Goal: Navigation & Orientation: Go to known website

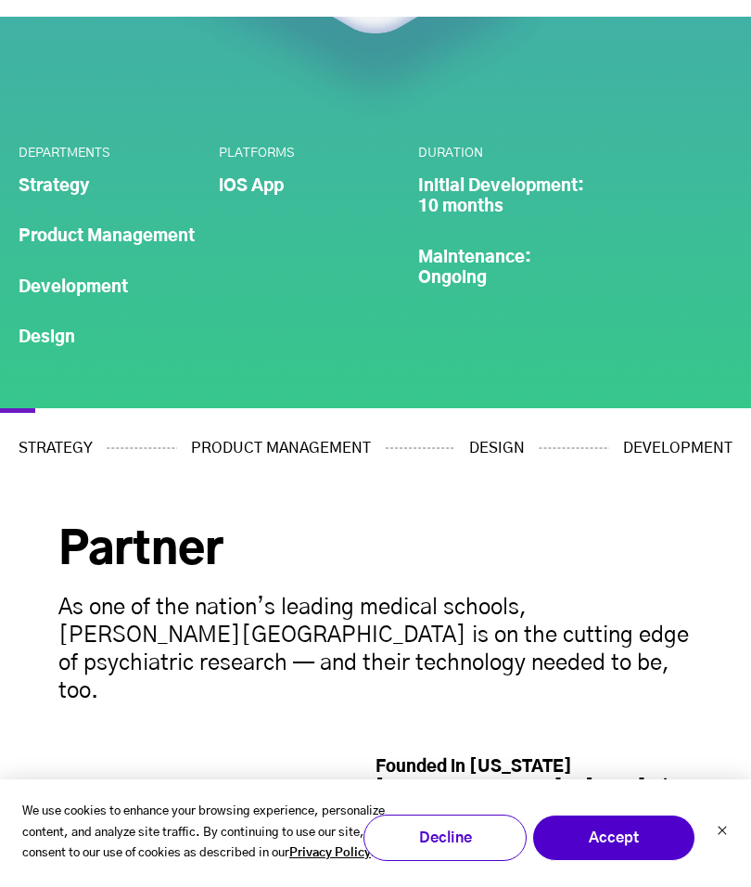
scroll to position [803, 0]
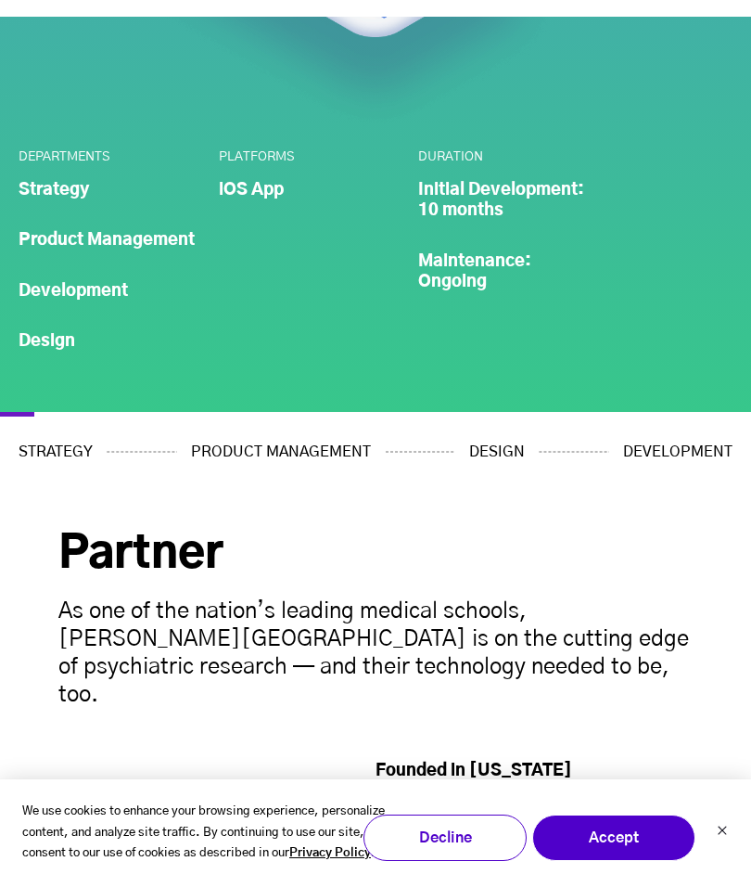
click at [250, 185] on li "iOS App" at bounding box center [310, 190] width 182 height 21
click at [245, 173] on div "PLATFORMS iOS App" at bounding box center [310, 174] width 182 height 51
click at [245, 183] on li "iOS App" at bounding box center [310, 190] width 182 height 21
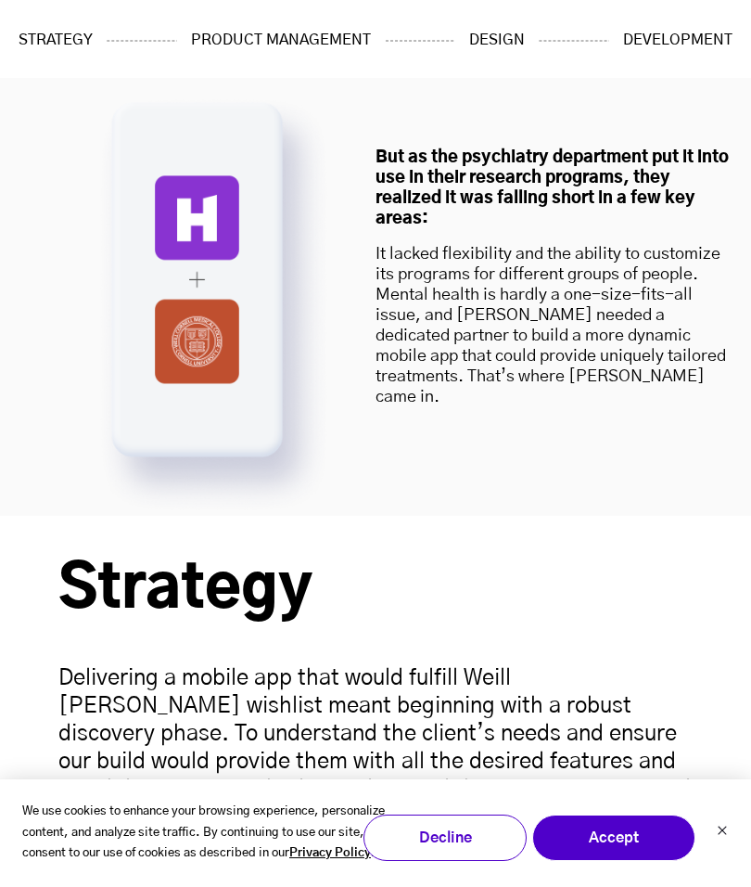
scroll to position [2490, 0]
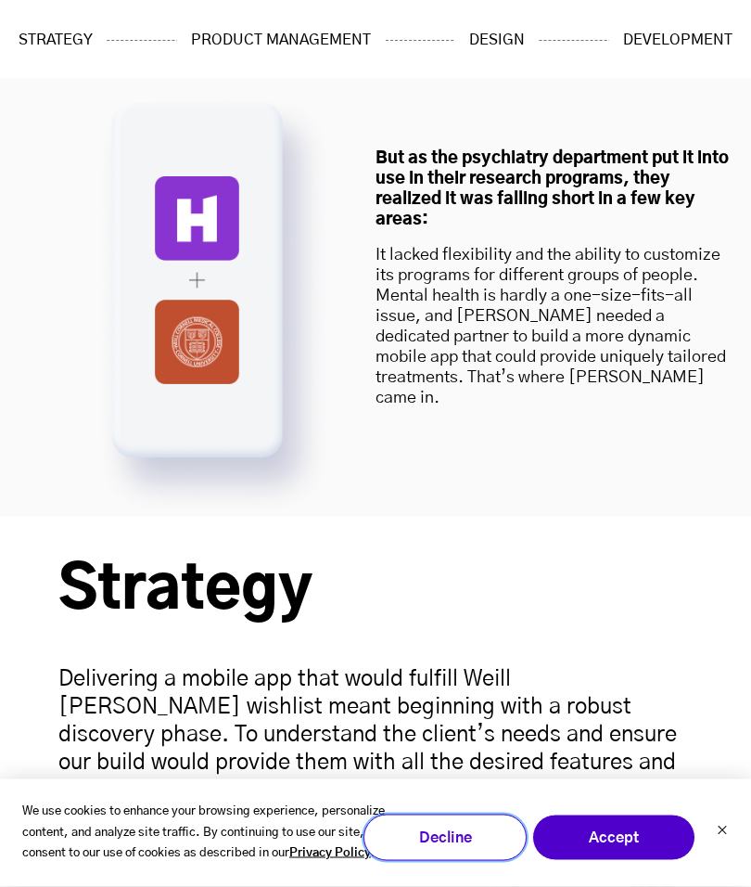
click at [498, 861] on button "Decline" at bounding box center [445, 838] width 163 height 46
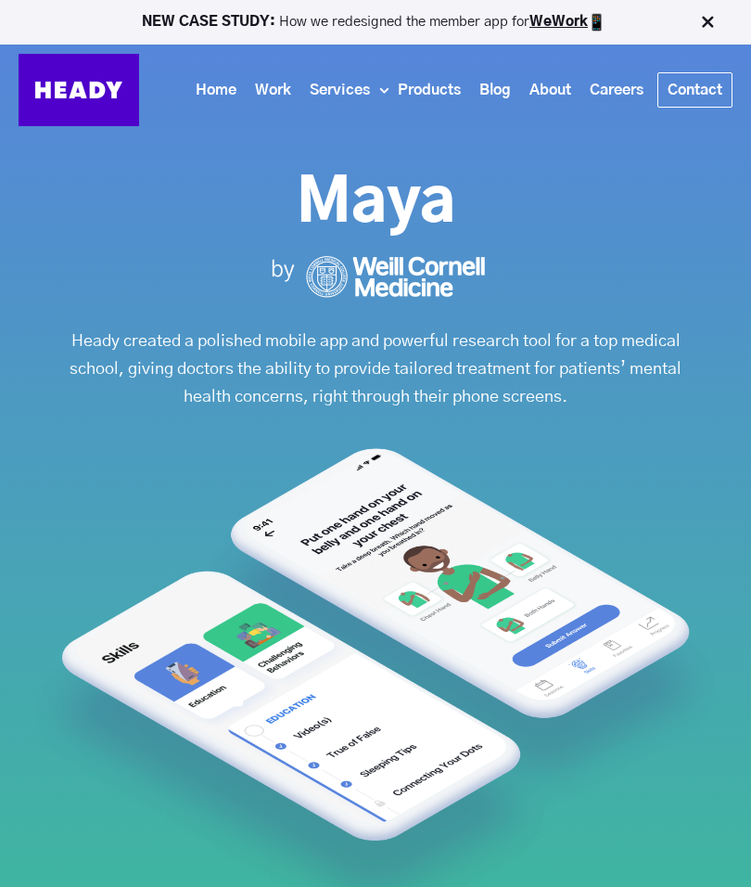
click at [211, 78] on link "Home" at bounding box center [215, 90] width 59 height 34
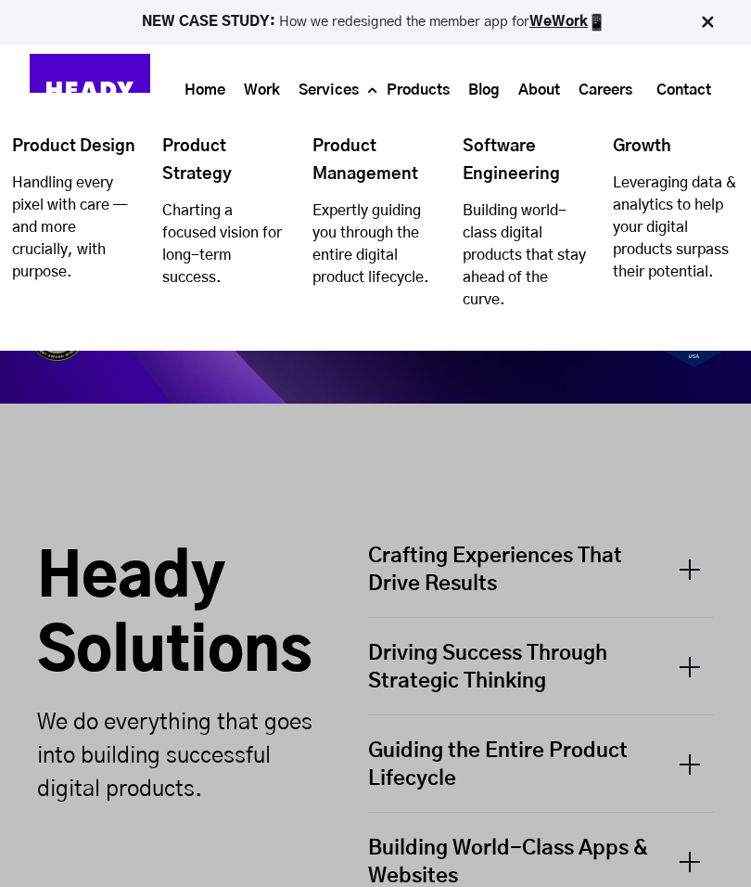
click at [217, 65] on div "Home Work Services Product Design Handling every pixel with care — and more cru…" at bounding box center [435, 90] width 571 height 72
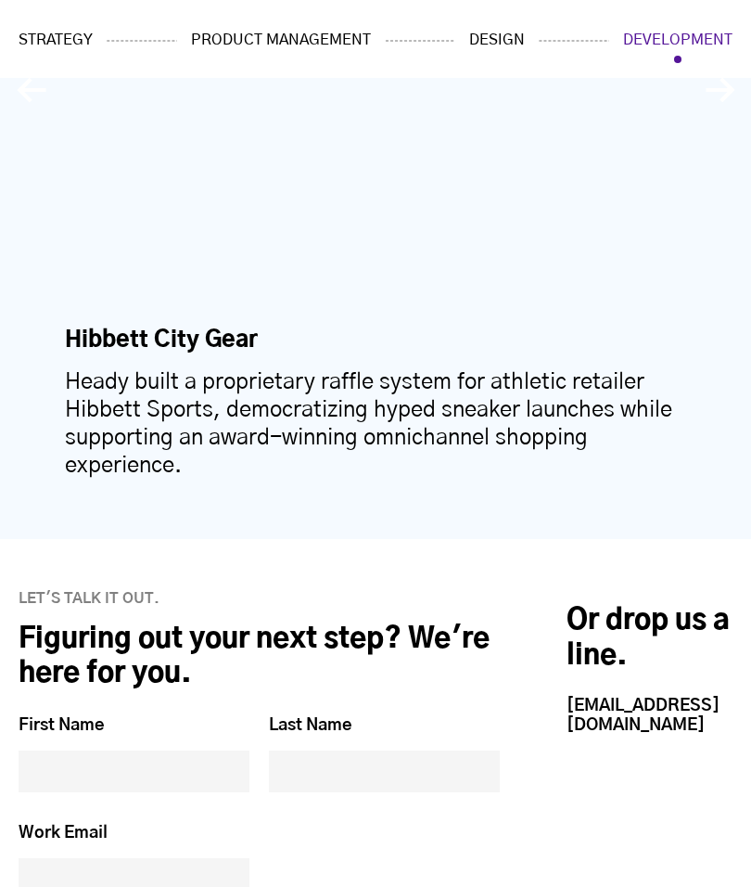
scroll to position [16708, 0]
